Goal: Transaction & Acquisition: Book appointment/travel/reservation

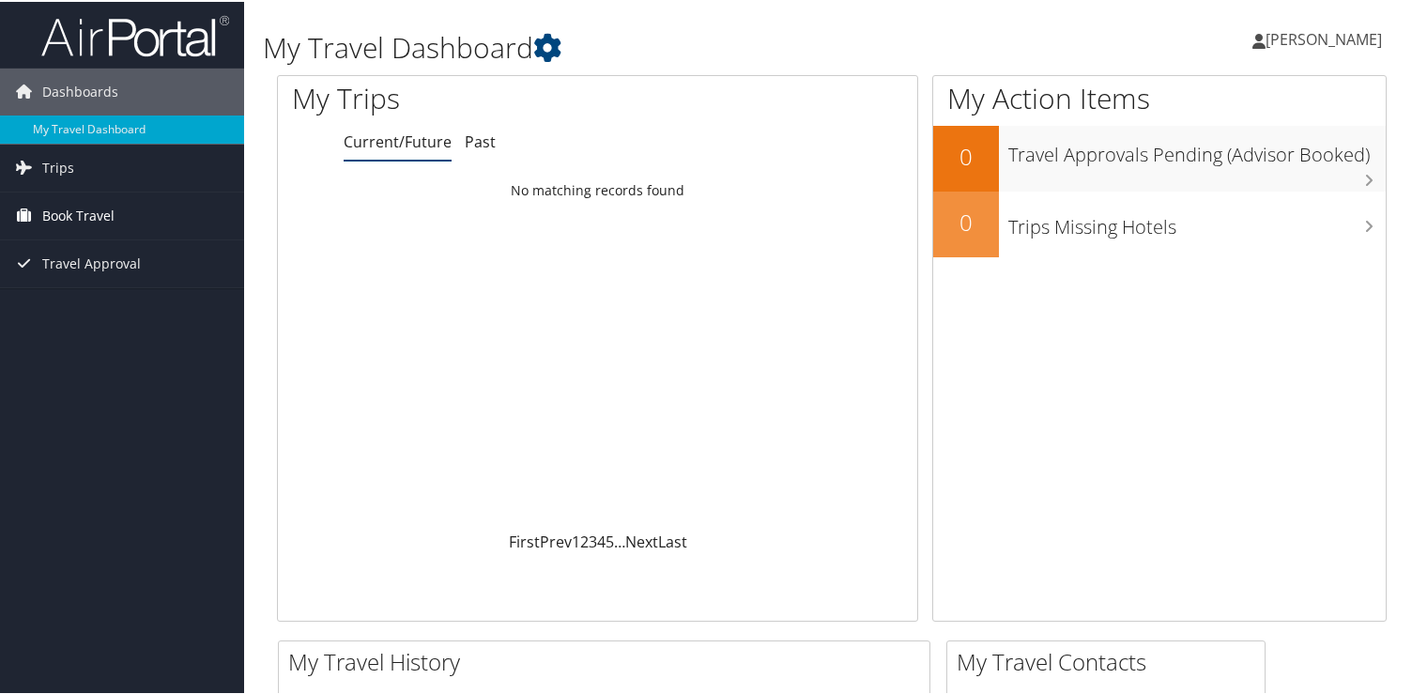
click at [89, 215] on span "Book Travel" at bounding box center [78, 214] width 72 height 47
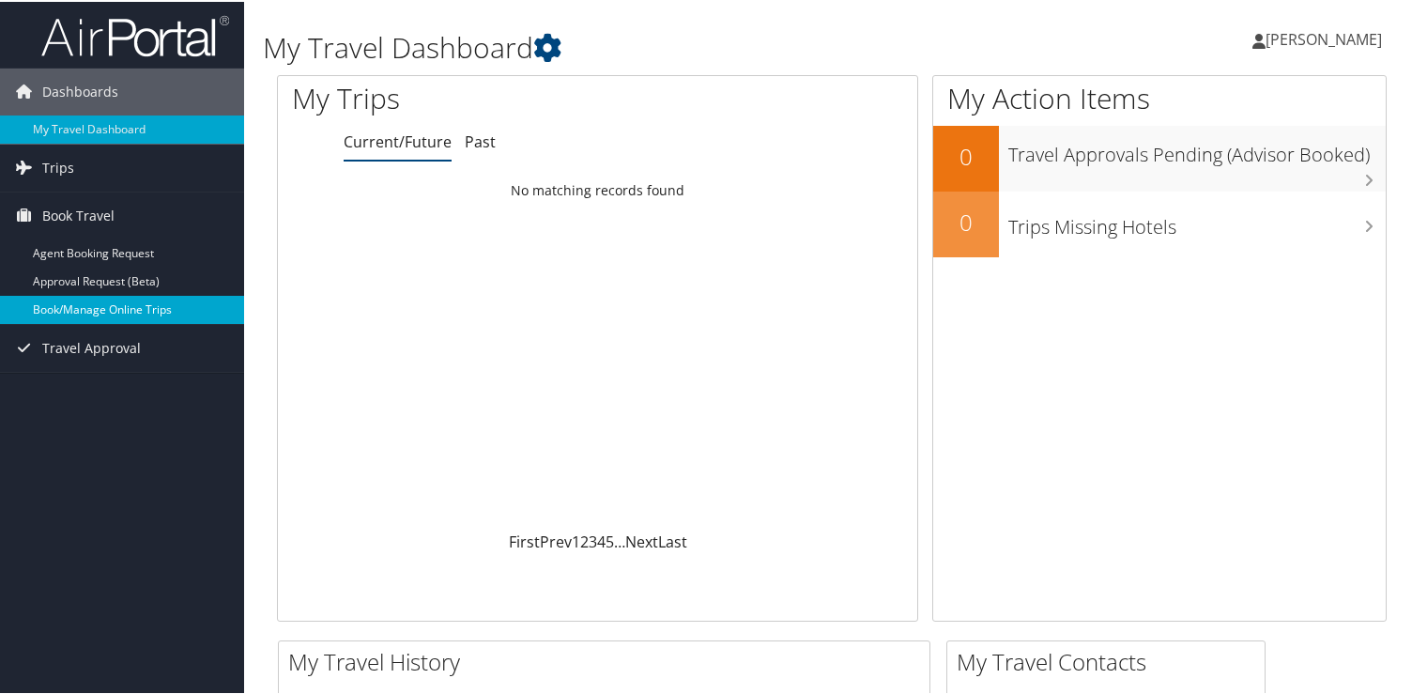
click at [81, 304] on link "Book/Manage Online Trips" at bounding box center [122, 308] width 244 height 28
